Goal: Find specific page/section: Find specific page/section

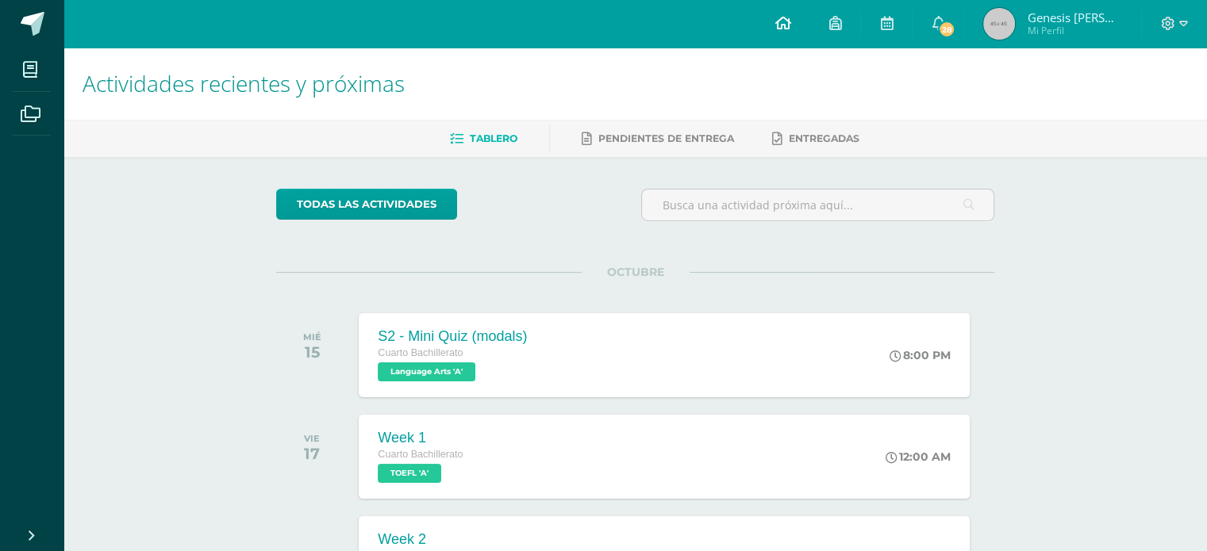
click at [790, 18] on icon at bounding box center [782, 23] width 16 height 14
click at [1050, 35] on span "Mi Perfil" at bounding box center [1074, 30] width 95 height 13
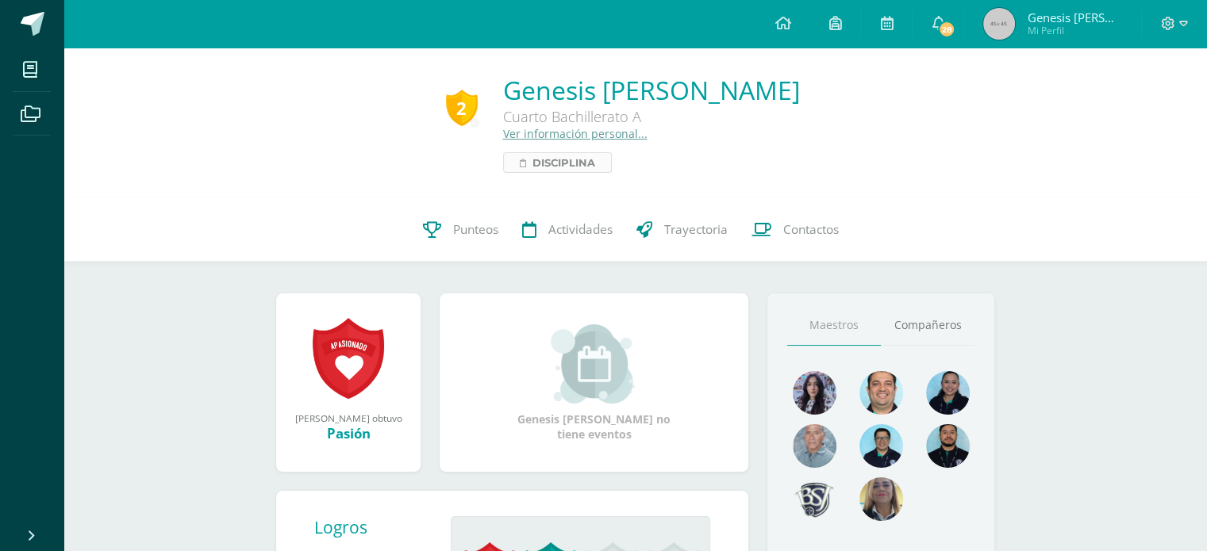
click at [532, 162] on span "Disciplina" at bounding box center [563, 162] width 63 height 19
